Goal: Browse casually

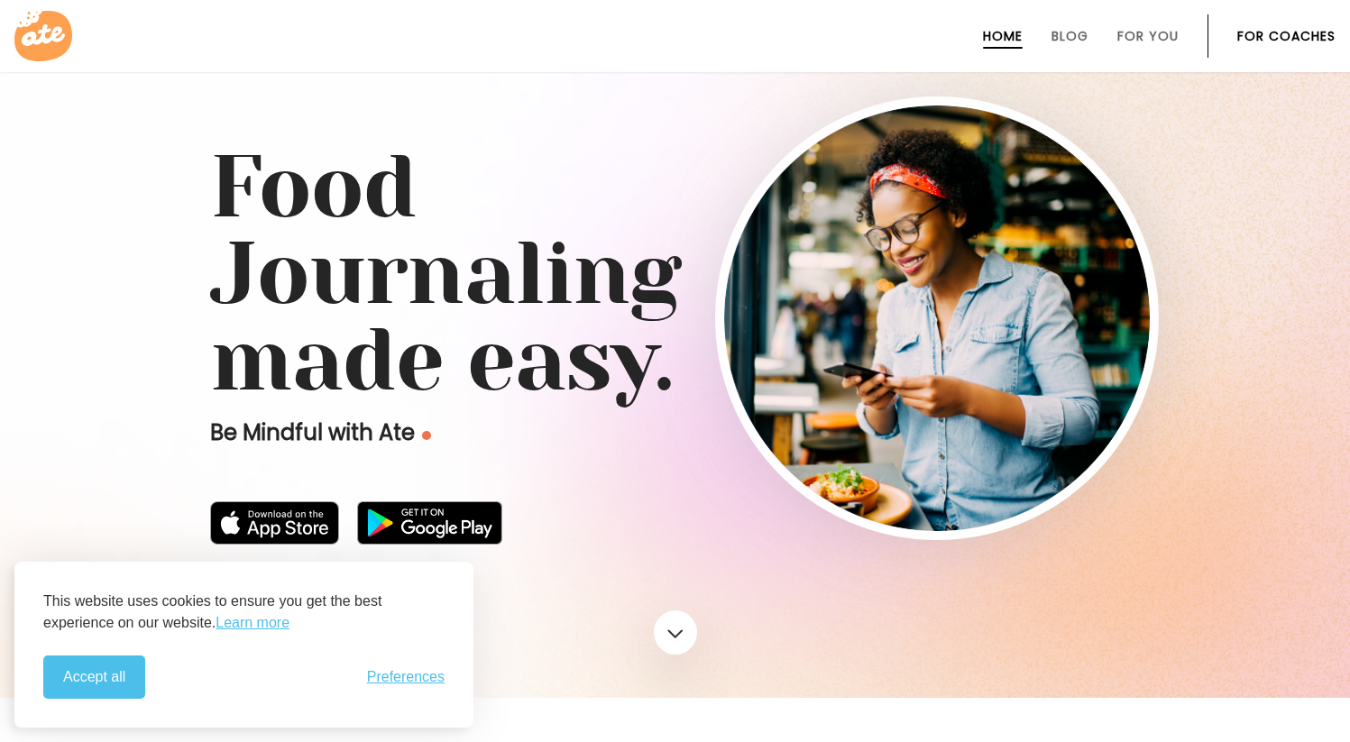
scroll to position [51, 0]
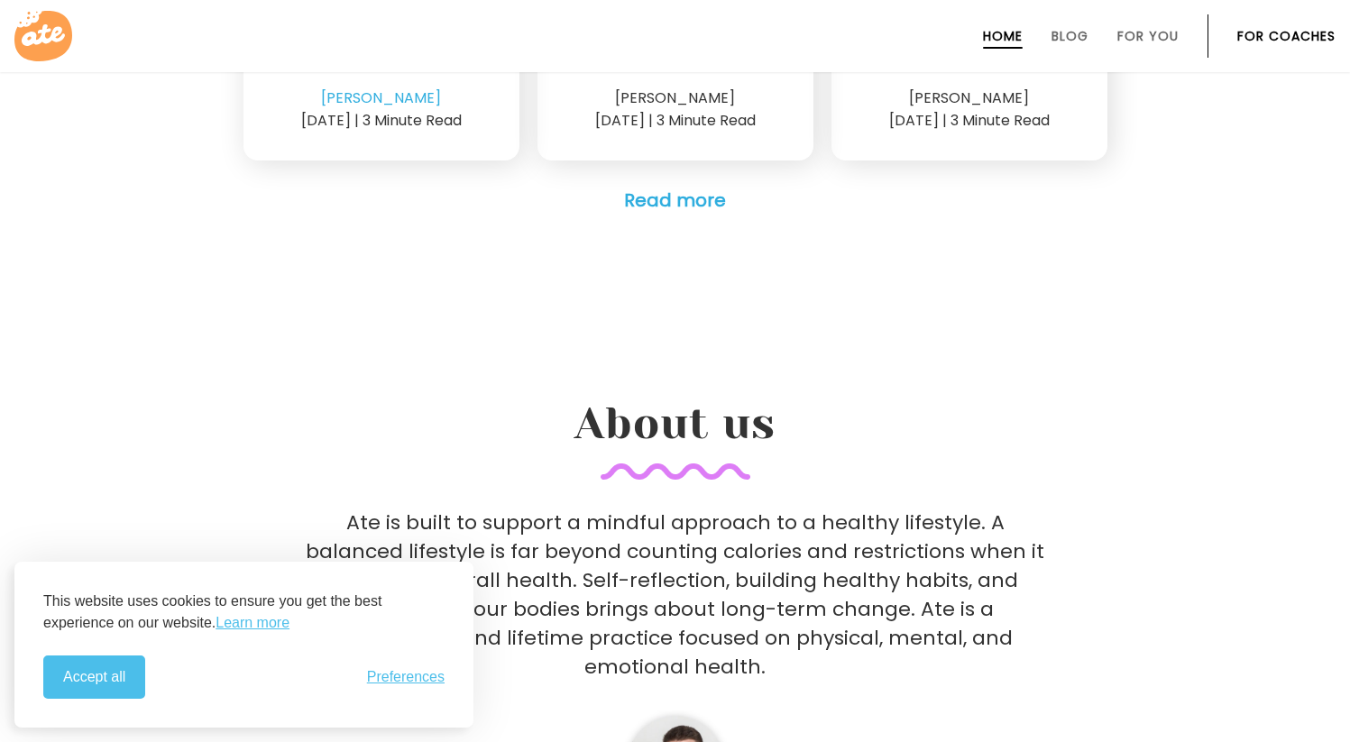
scroll to position [5915, 0]
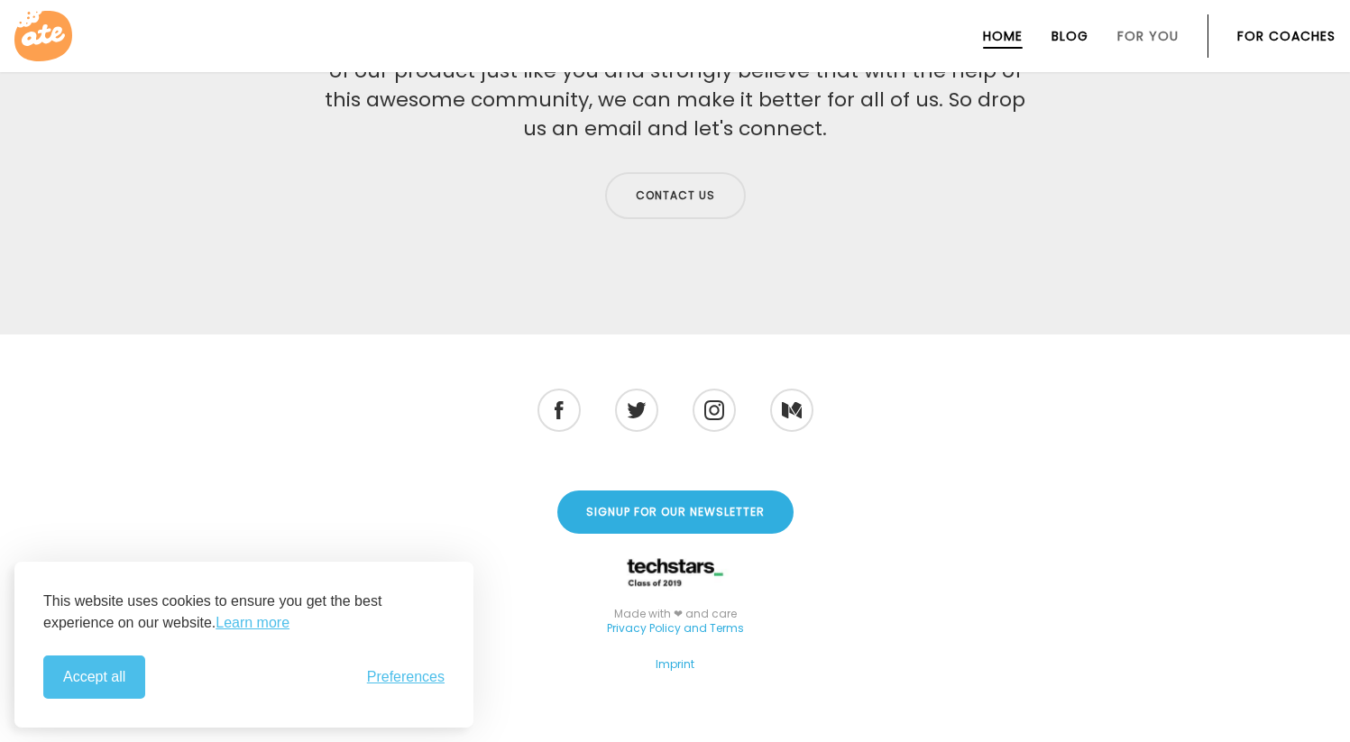
click at [1072, 43] on link "Blog" at bounding box center [1070, 36] width 37 height 14
click at [704, 400] on img at bounding box center [714, 411] width 22 height 22
click at [634, 401] on img at bounding box center [636, 410] width 21 height 18
click at [556, 400] on img at bounding box center [559, 410] width 10 height 20
click at [810, 386] on li at bounding box center [792, 410] width 48 height 48
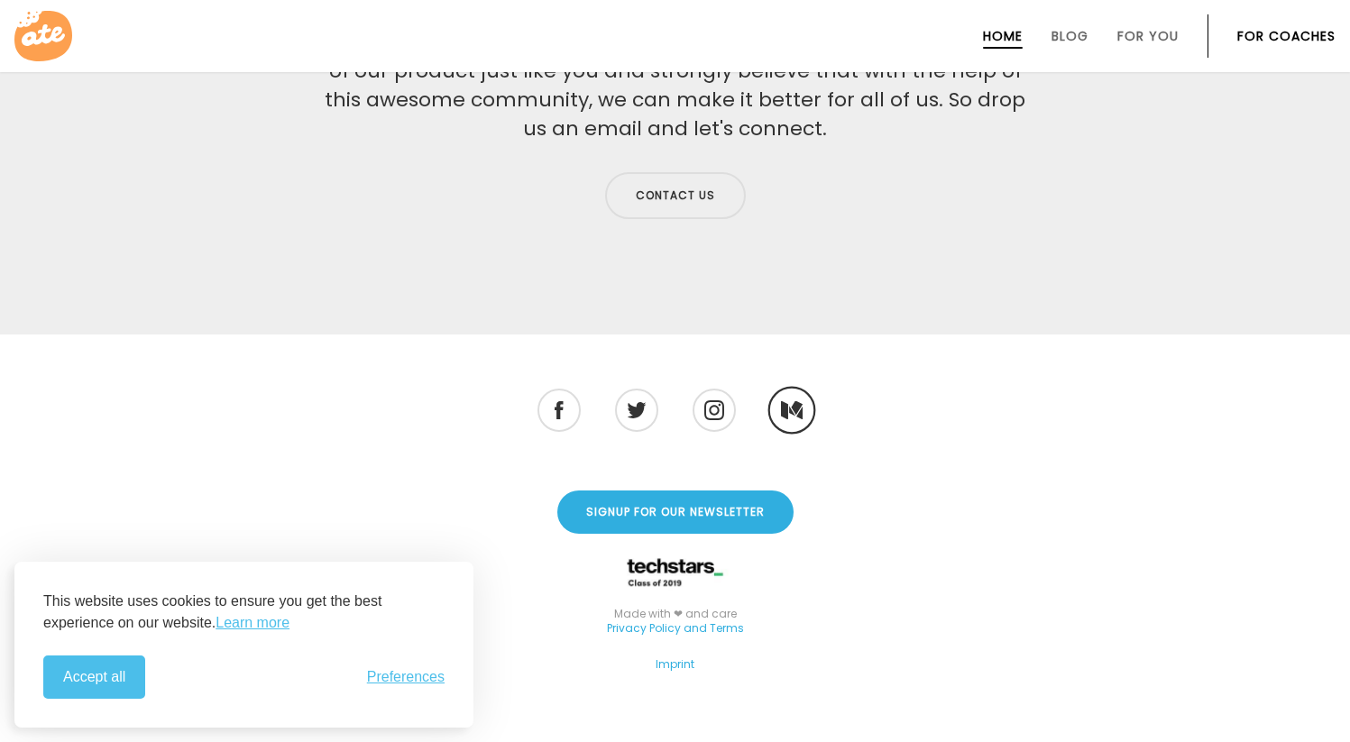
click at [791, 400] on img at bounding box center [791, 409] width 22 height 19
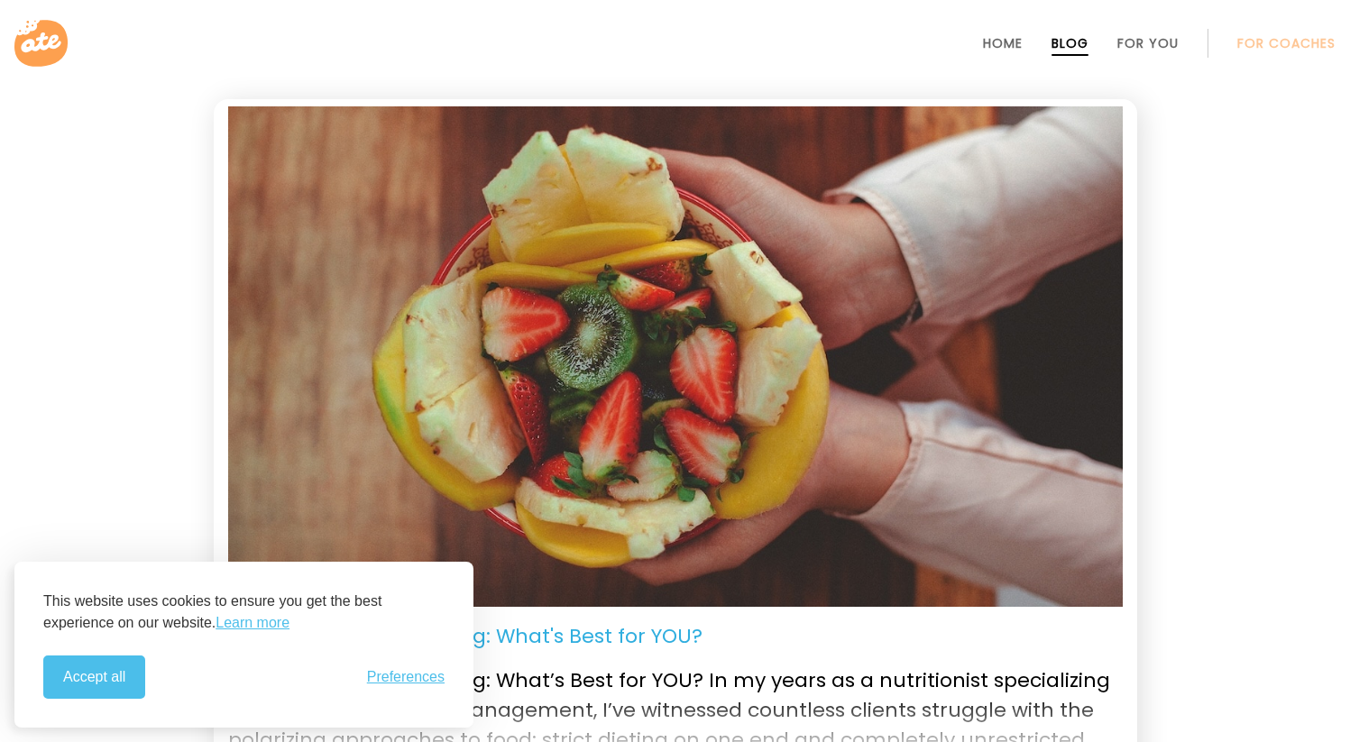
scroll to position [360, 0]
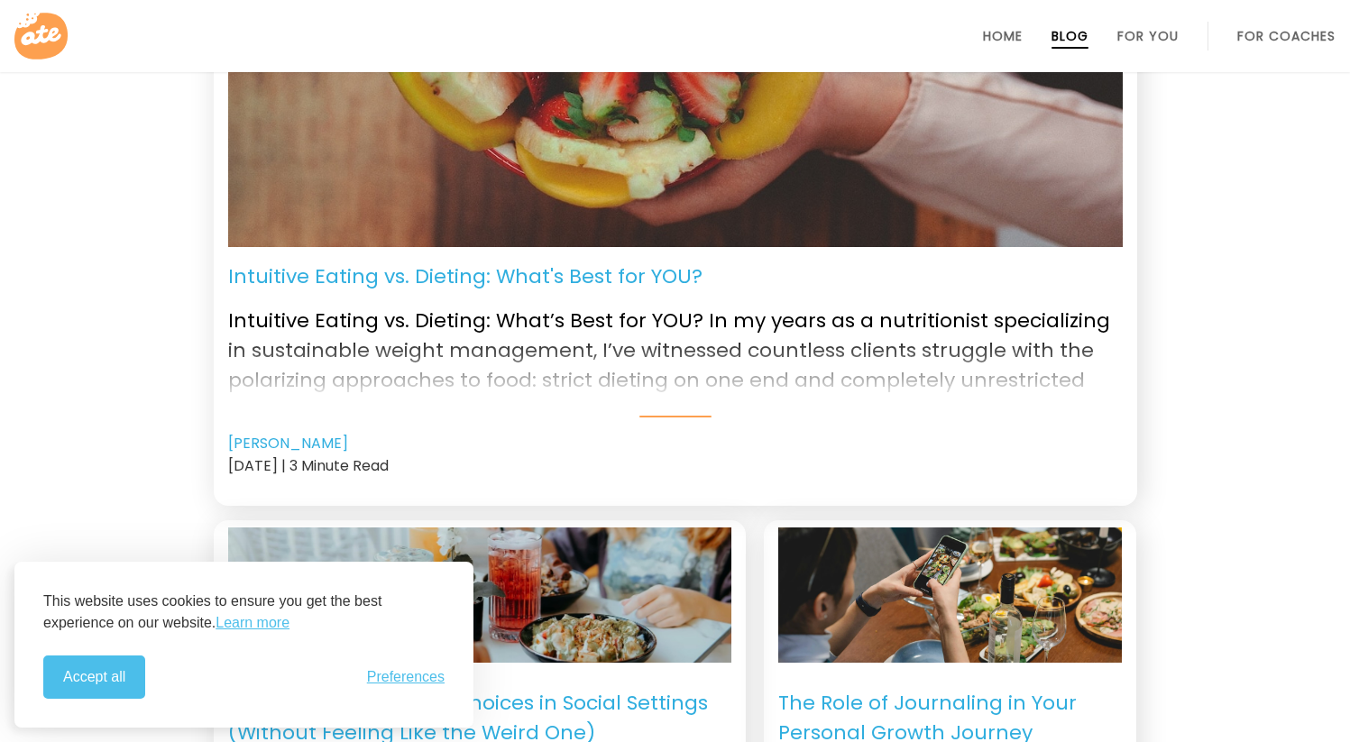
click at [108, 694] on button "Accept all" at bounding box center [94, 677] width 102 height 43
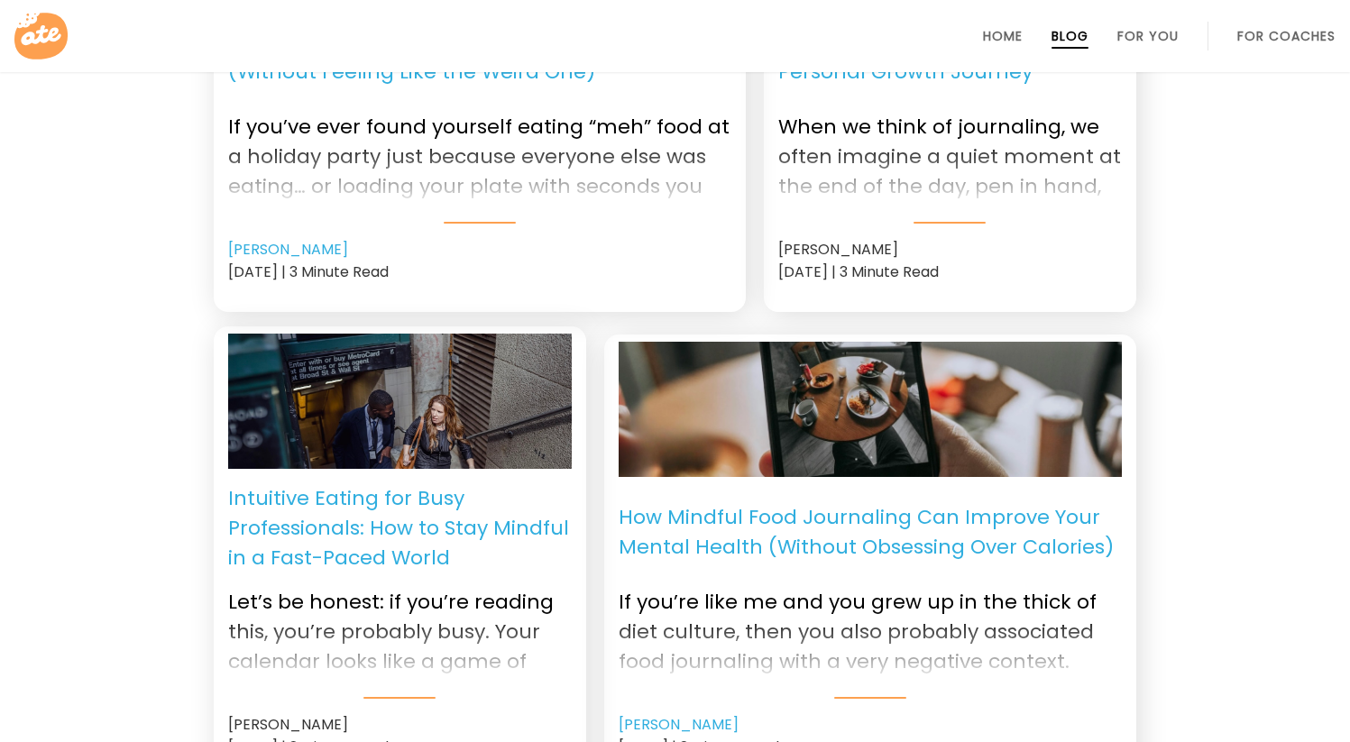
scroll to position [1054, 0]
